Goal: Check status: Check status

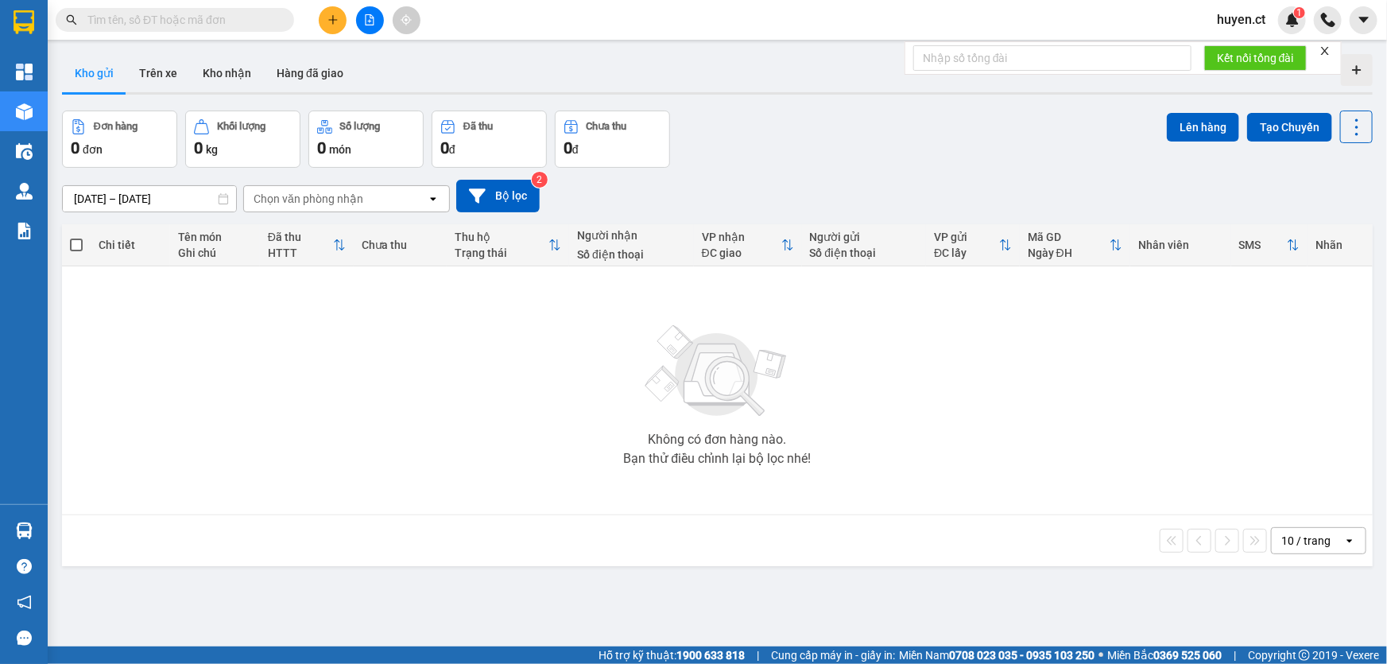
click at [246, 21] on input "text" at bounding box center [181, 19] width 188 height 17
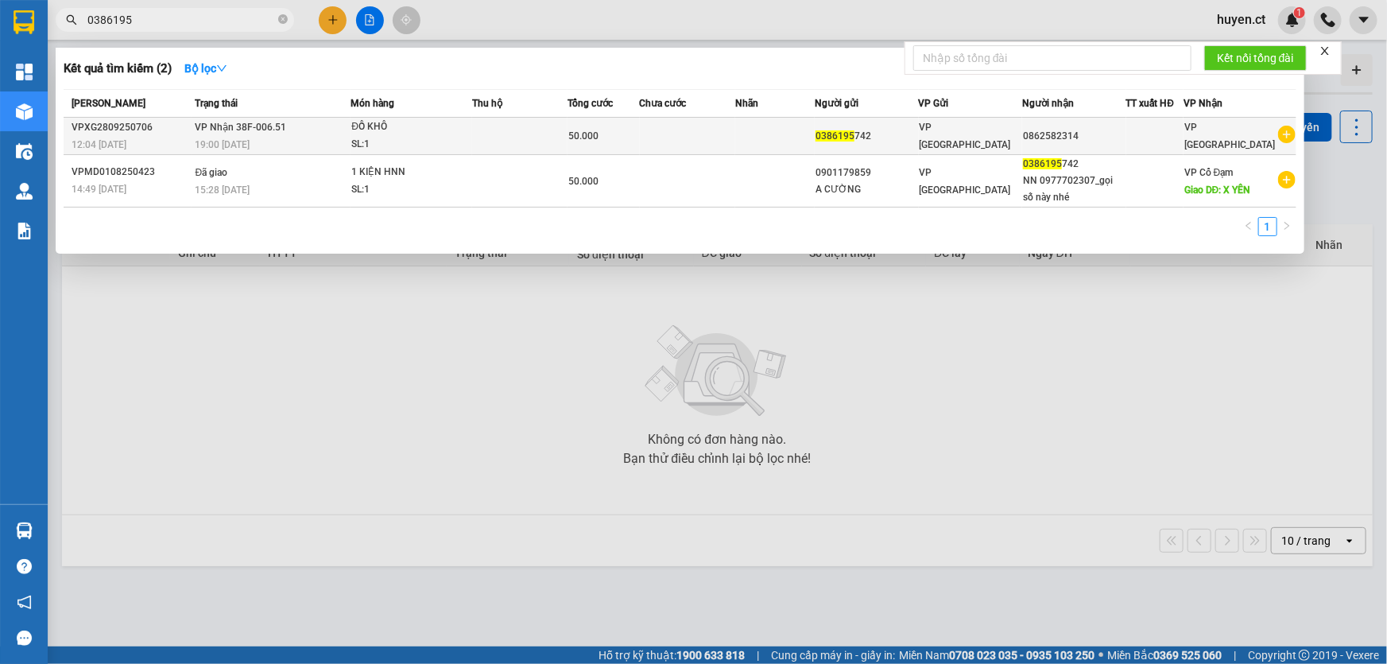
type input "0386195"
click at [550, 119] on td at bounding box center [519, 136] width 95 height 37
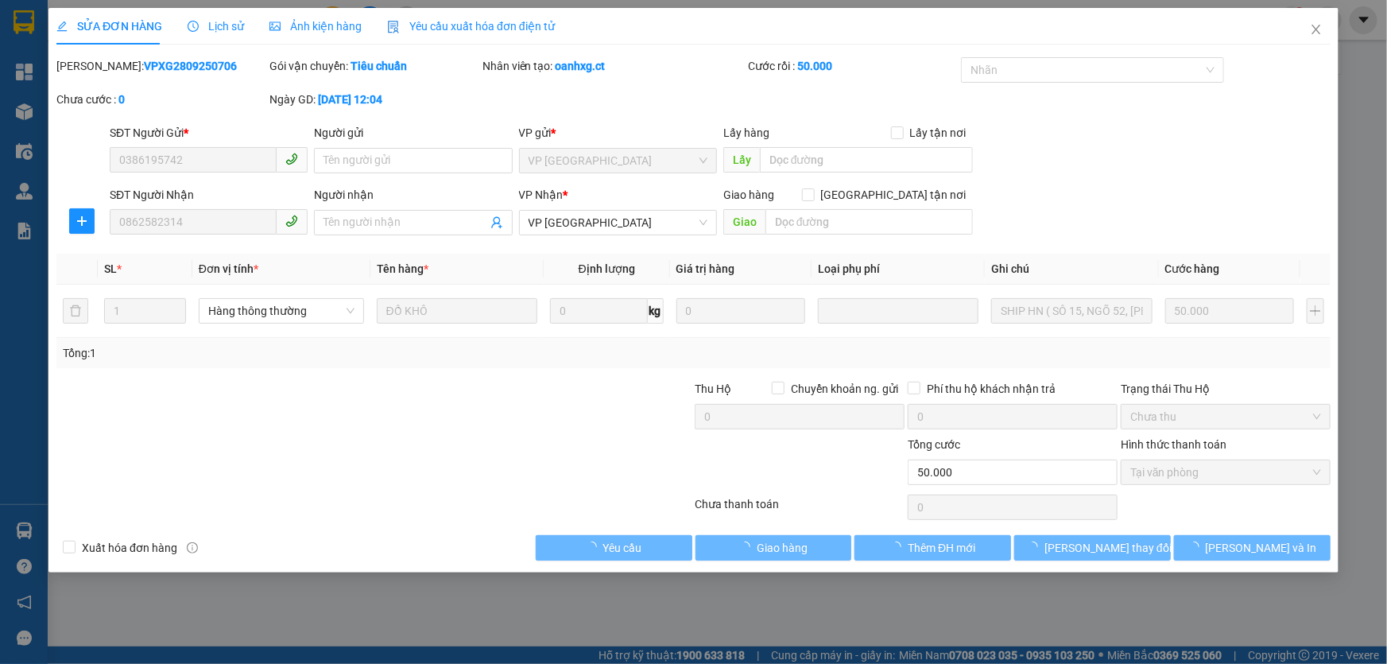
type input "0386195742"
type input "0862582314"
type input "50.000"
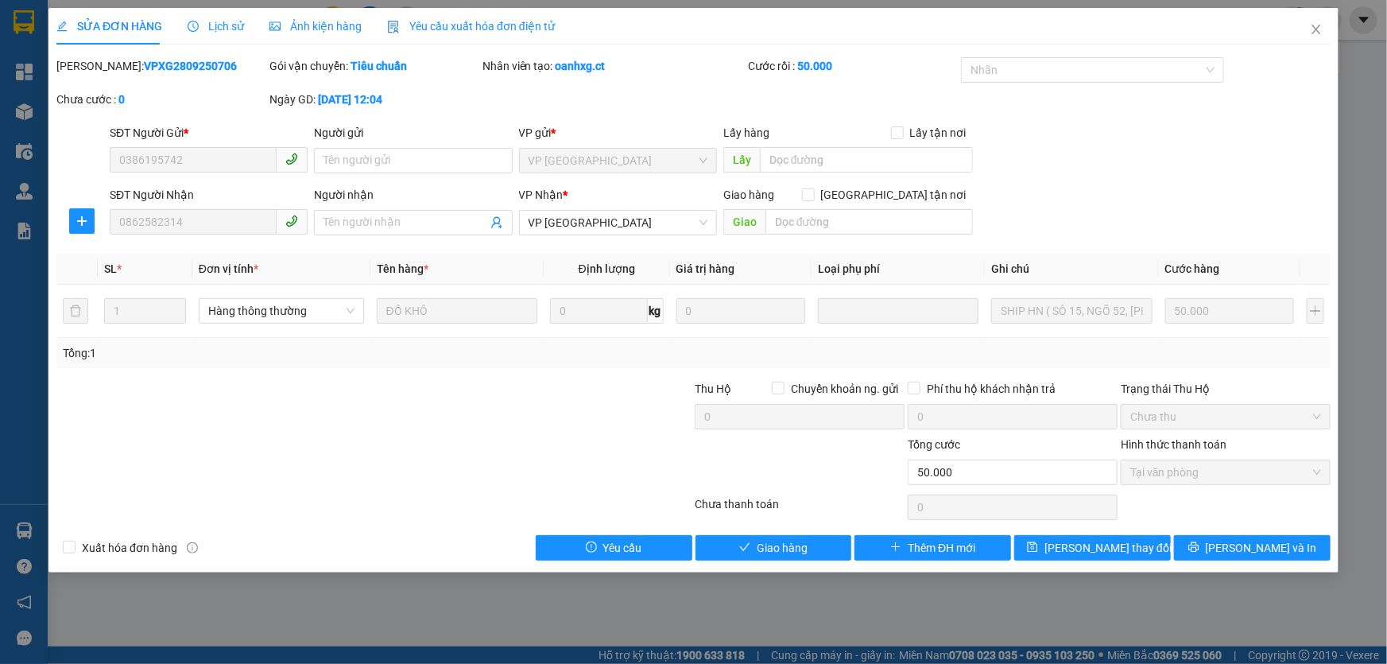
click at [227, 37] on div "Lịch sử" at bounding box center [216, 26] width 56 height 37
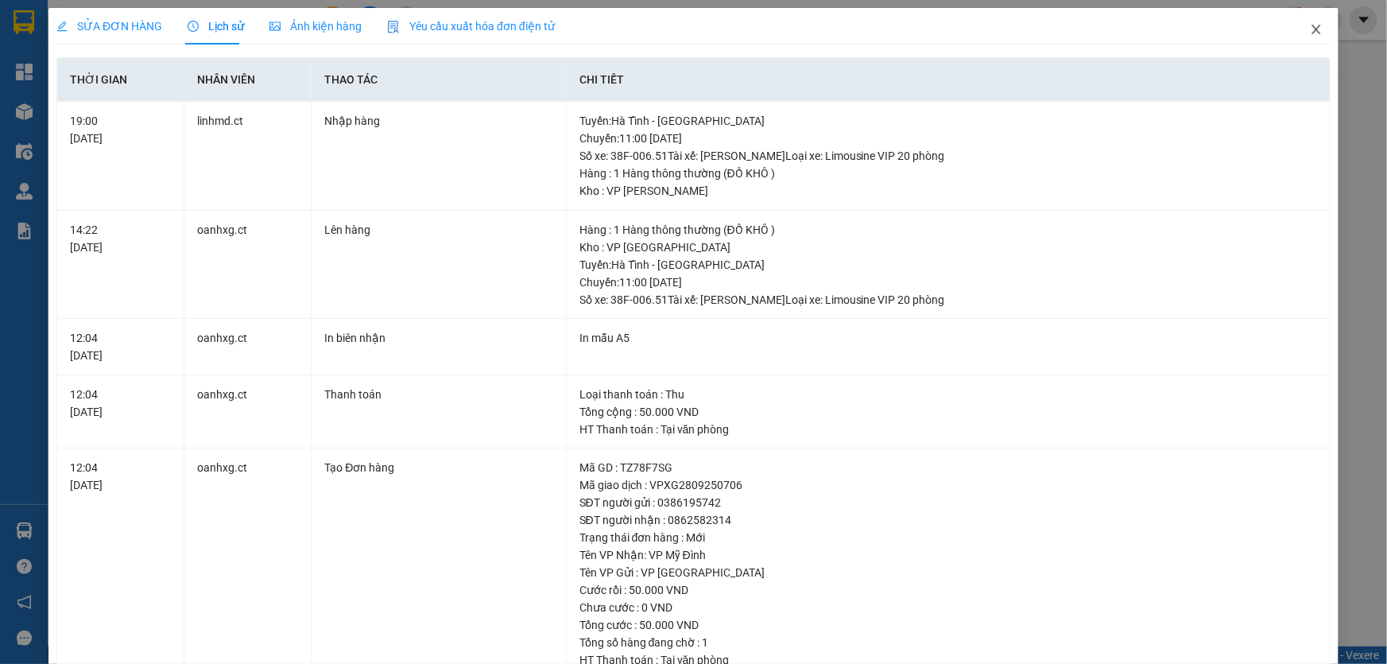
click at [1310, 26] on icon "close" at bounding box center [1316, 29] width 13 height 13
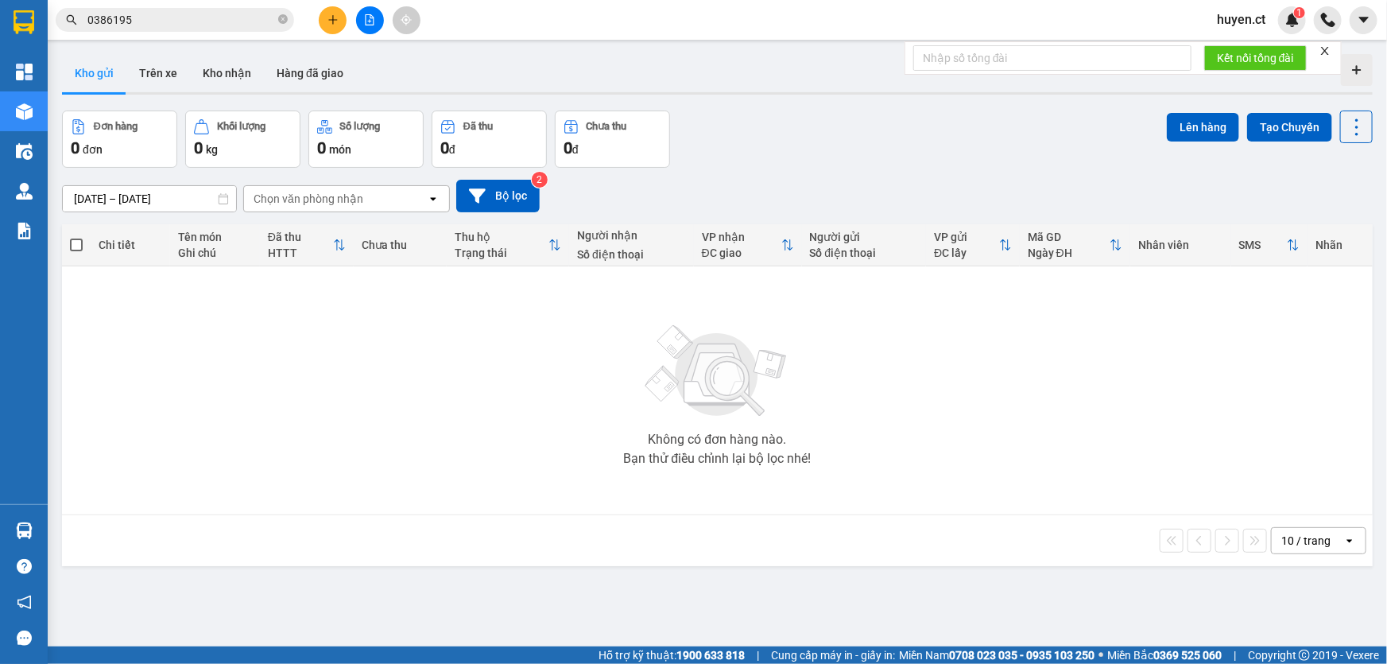
click at [221, 6] on div "Kết quả tìm kiếm ( 2 ) Bộ lọc Mã ĐH Trạng thái Món hàng Thu hộ Tổng cước Chưa c…" at bounding box center [155, 20] width 310 height 28
click at [218, 17] on input "0386195" at bounding box center [181, 19] width 188 height 17
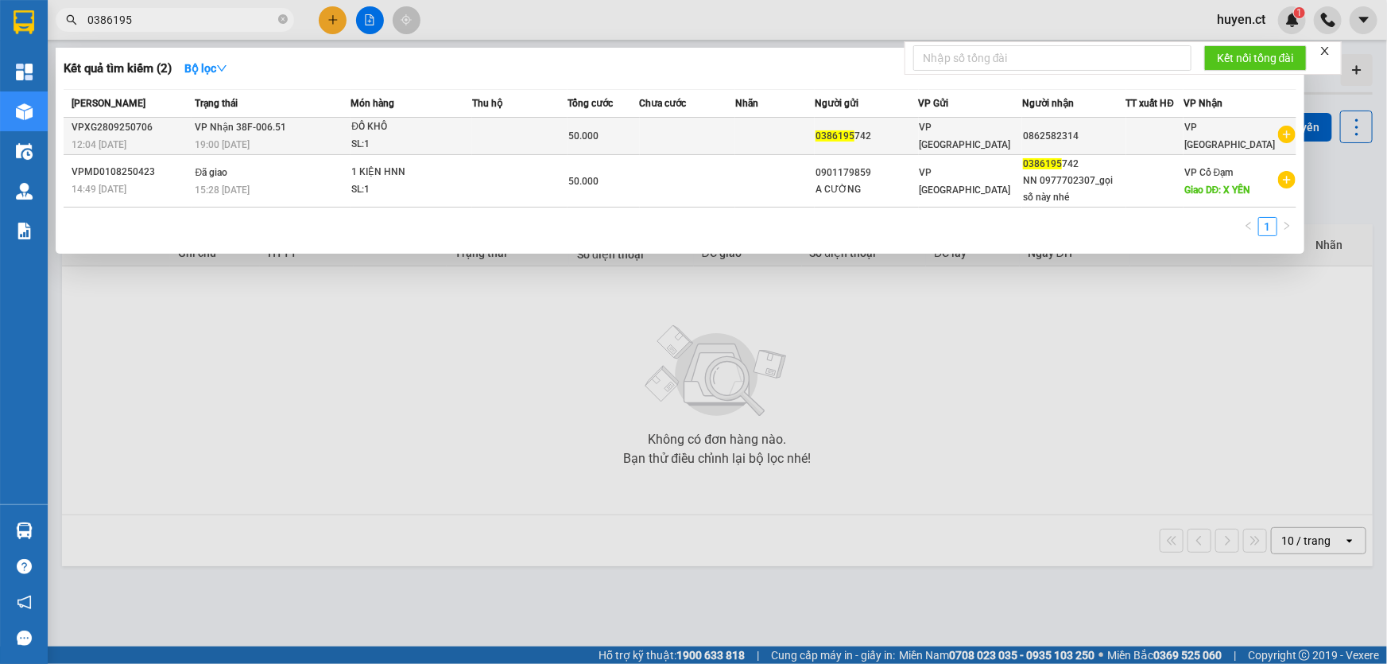
click at [461, 136] on div "SL: 1" at bounding box center [410, 144] width 119 height 17
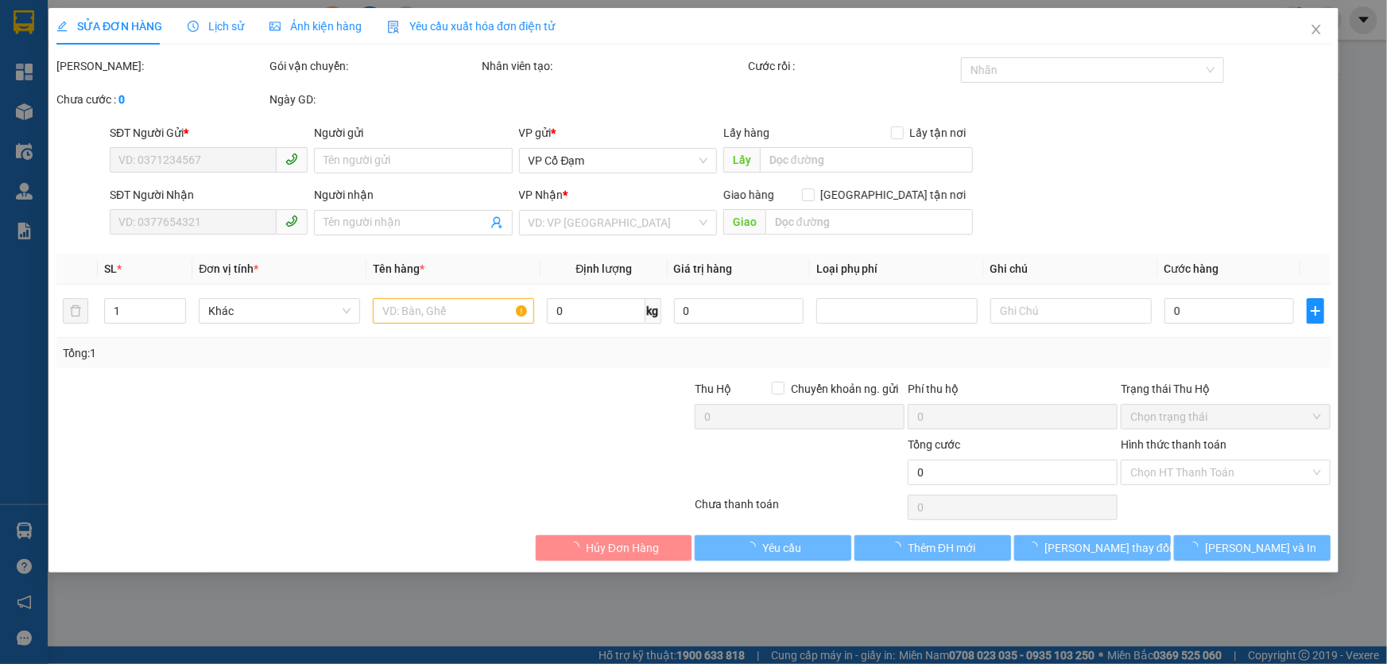
type input "0386195742"
type input "0862582314"
type input "50.000"
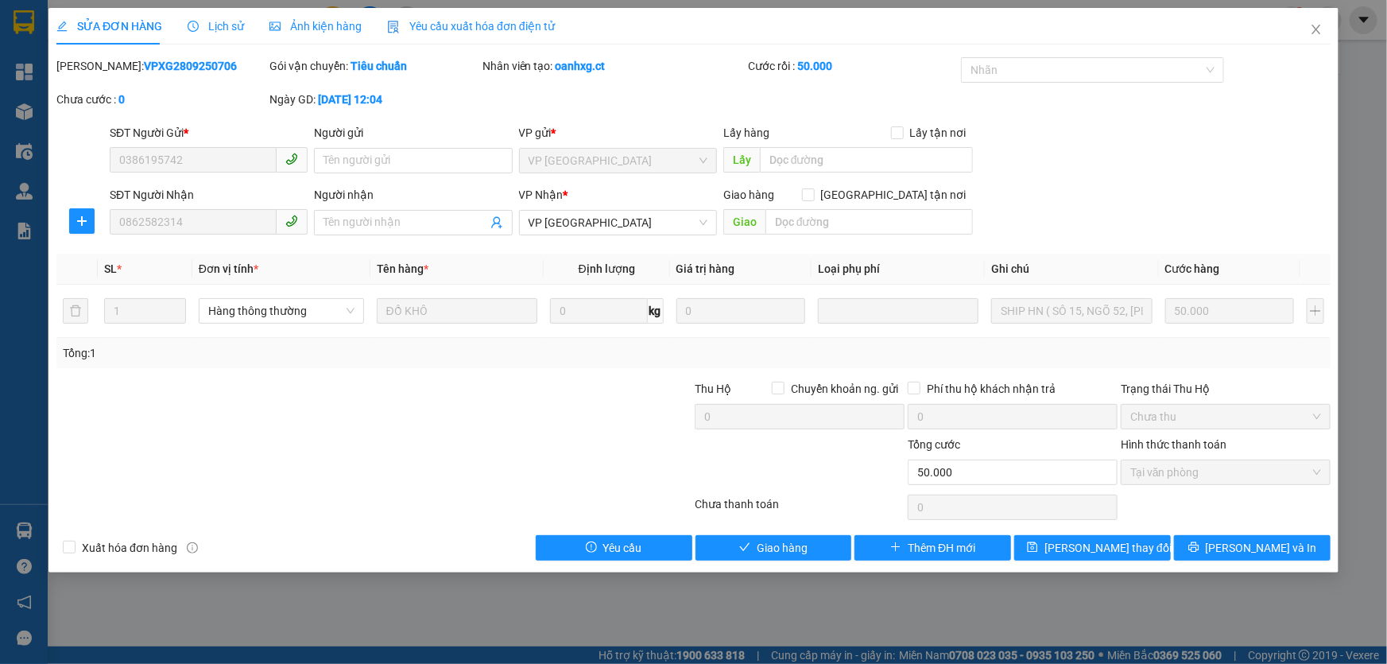
click at [205, 23] on span "Lịch sử" at bounding box center [216, 26] width 56 height 13
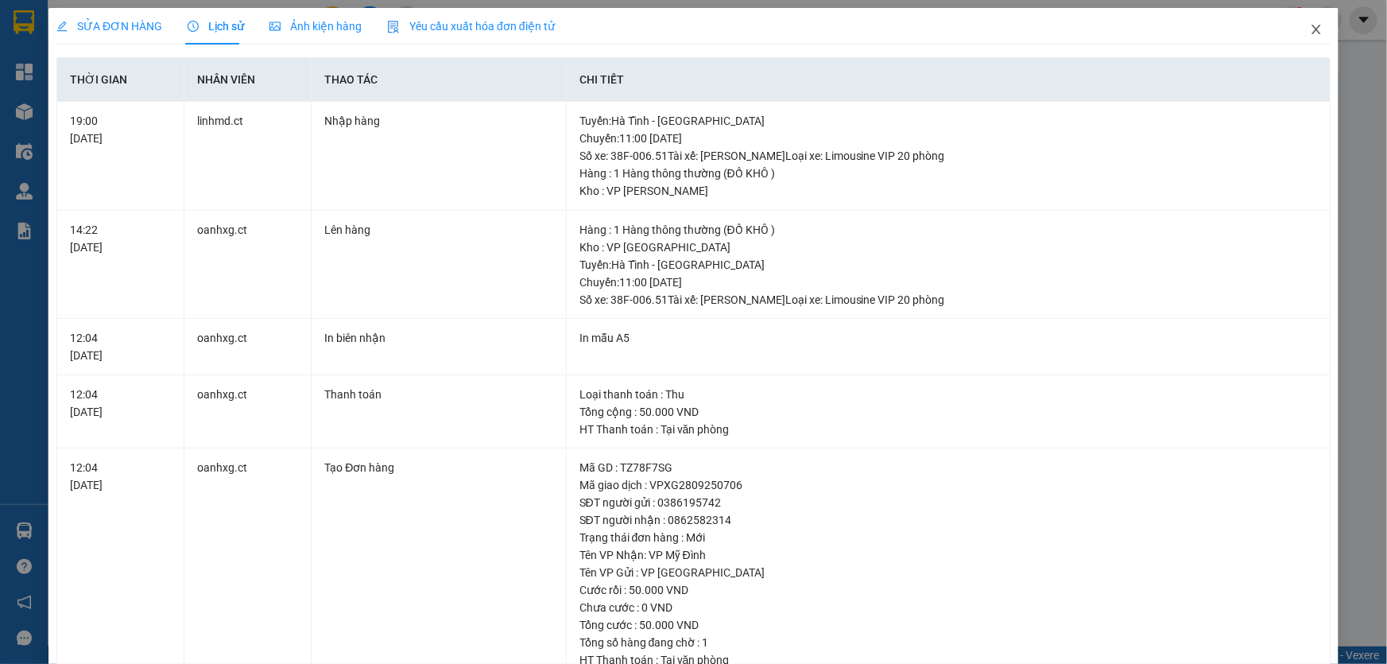
click at [1310, 34] on icon "close" at bounding box center [1316, 29] width 13 height 13
